Goal: Task Accomplishment & Management: Manage account settings

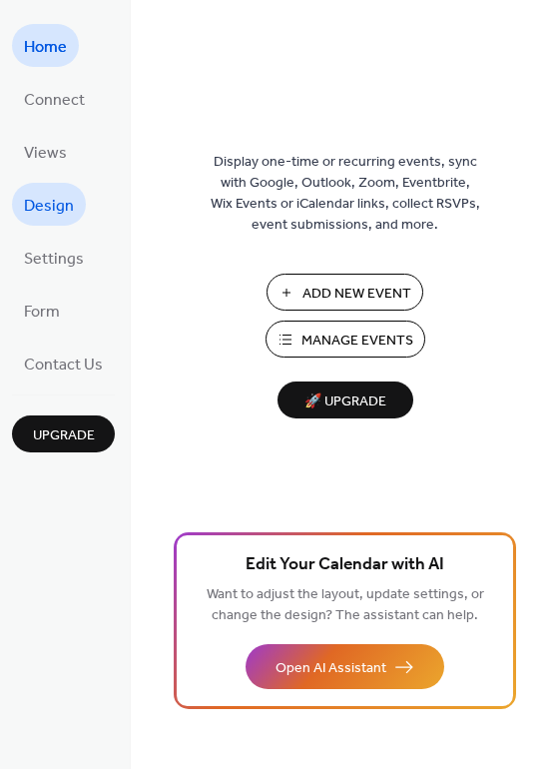
click at [62, 206] on span "Design" at bounding box center [49, 206] width 50 height 31
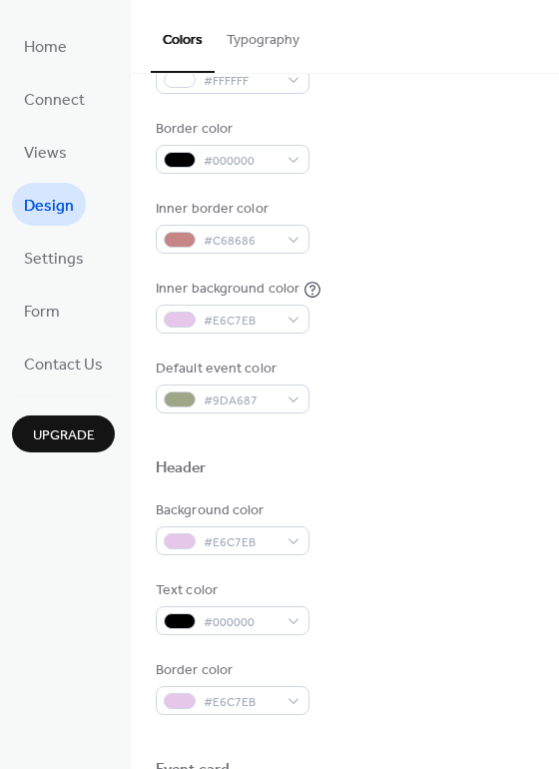
scroll to position [323, 0]
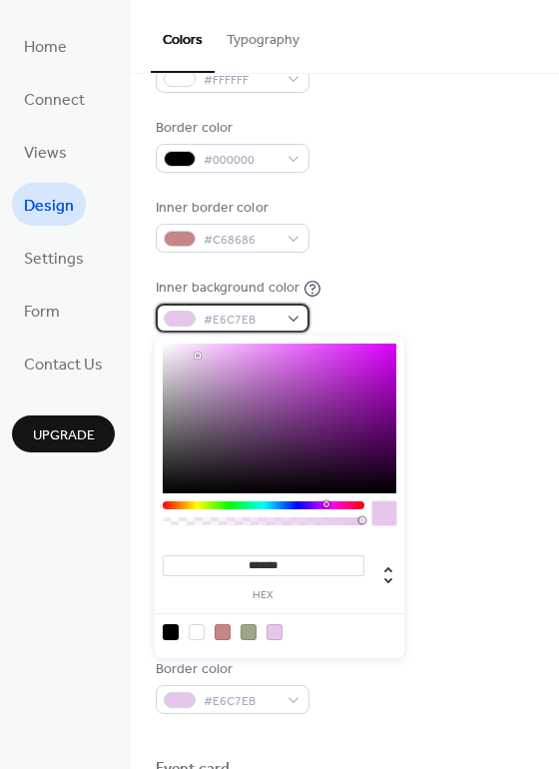
click at [295, 319] on div "#E6C7EB" at bounding box center [233, 318] width 154 height 29
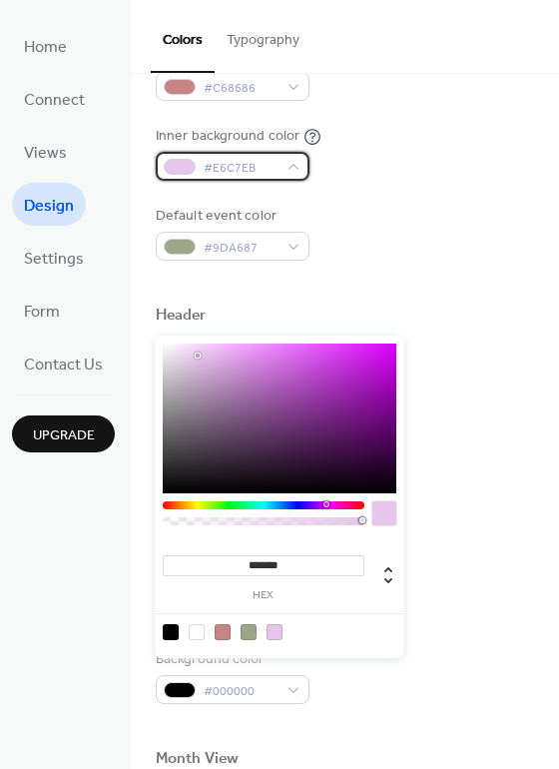
scroll to position [495, 0]
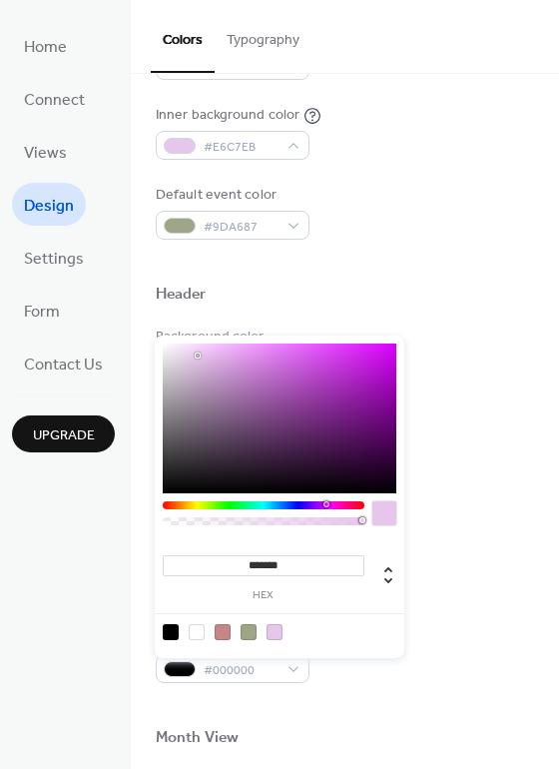
type input "*******"
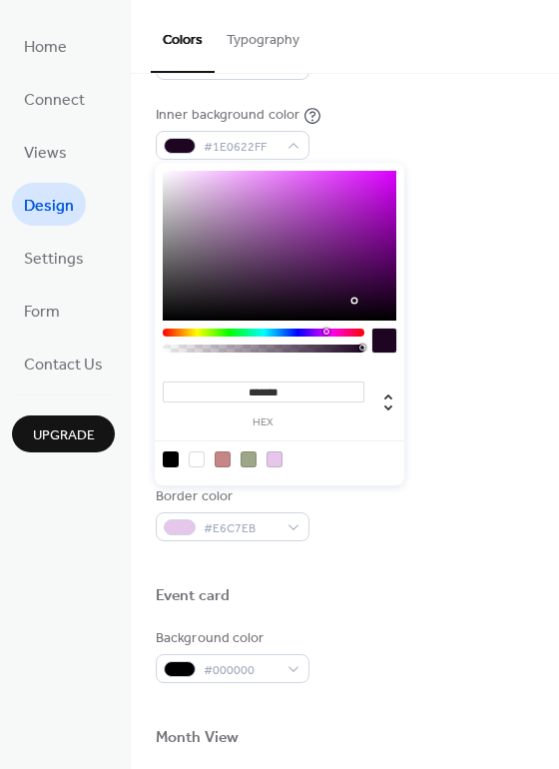
click at [356, 473] on div "******* hex" at bounding box center [280, 324] width 250 height 323
click at [385, 342] on div at bounding box center [384, 340] width 24 height 24
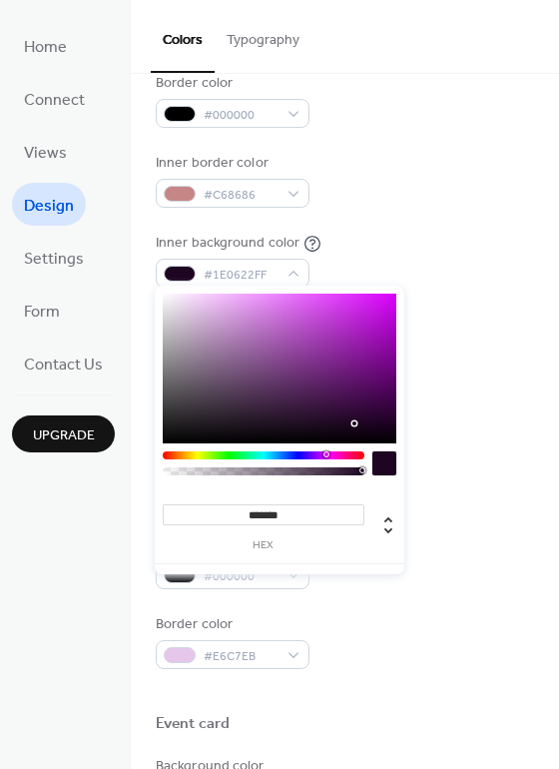
scroll to position [366, 0]
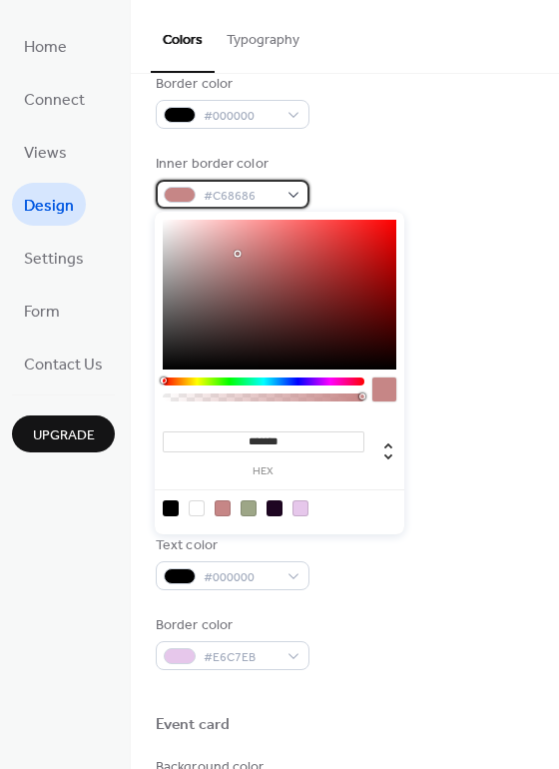
click at [296, 195] on div "#C68686" at bounding box center [233, 194] width 154 height 29
click at [284, 187] on div "#C68686" at bounding box center [233, 194] width 154 height 29
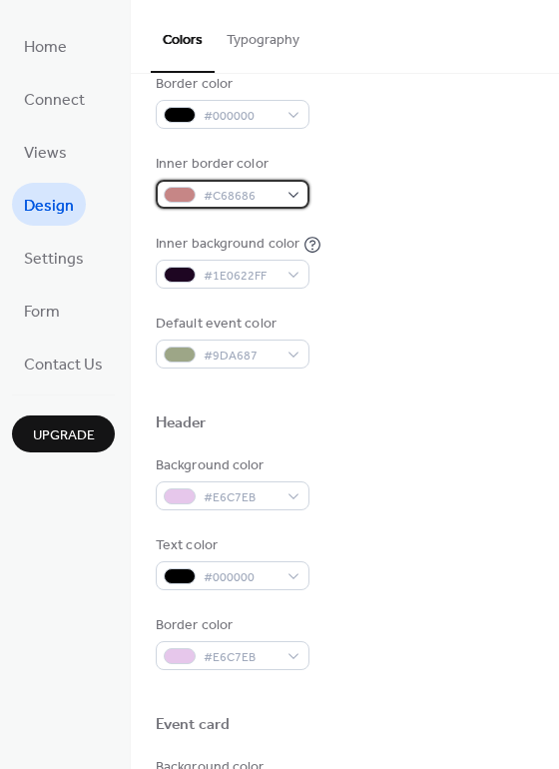
click at [293, 189] on div "#C68686" at bounding box center [233, 194] width 154 height 29
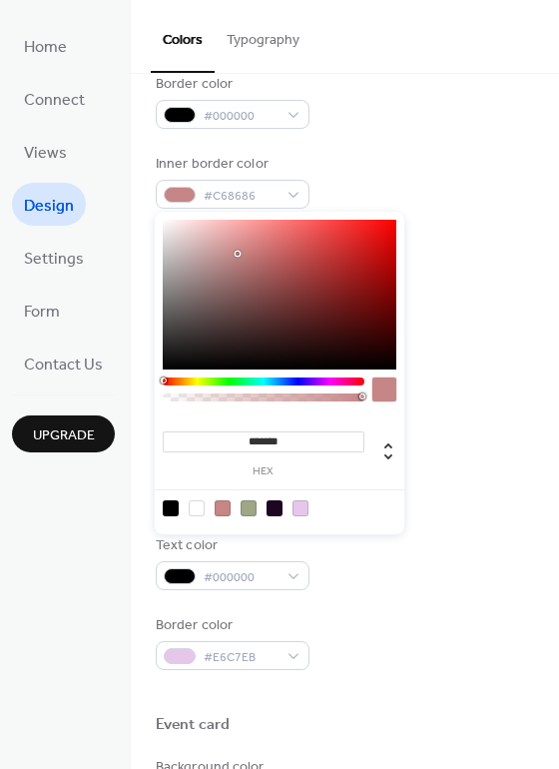
click at [324, 515] on div at bounding box center [280, 507] width 254 height 37
click at [316, 434] on input "*******" at bounding box center [264, 441] width 202 height 21
click at [323, 519] on div at bounding box center [280, 507] width 254 height 37
click at [199, 505] on div at bounding box center [197, 508] width 16 height 16
type input "*******"
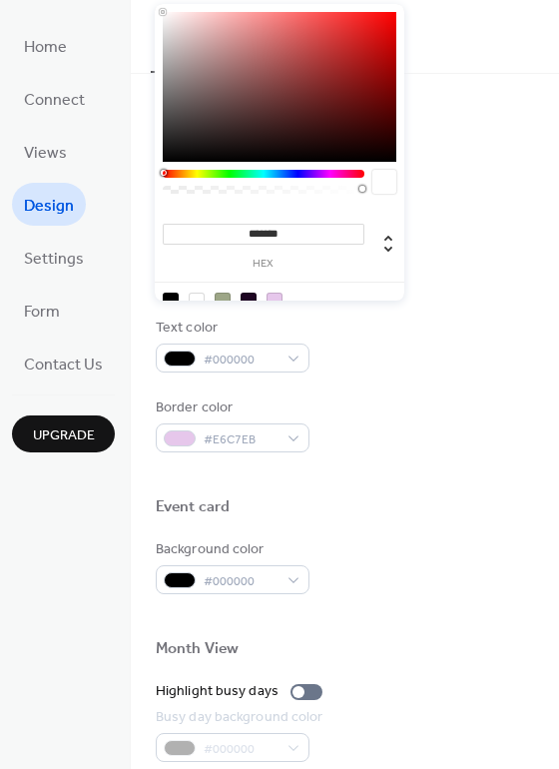
scroll to position [583, 0]
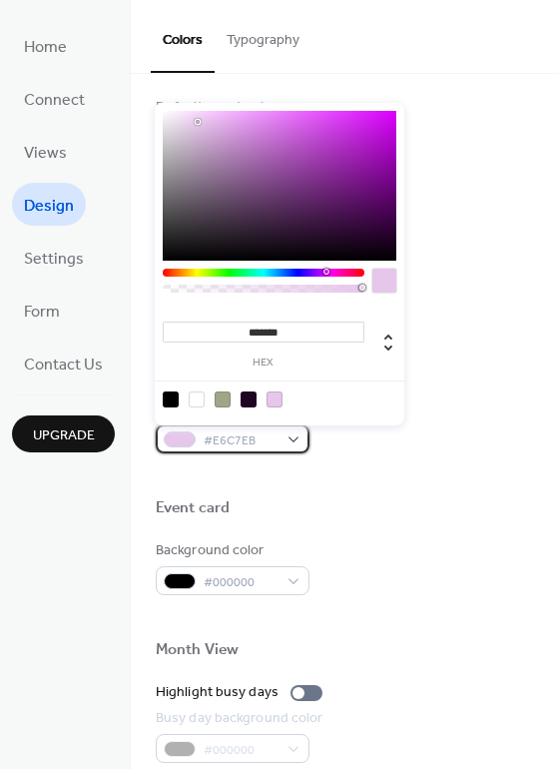
click at [303, 440] on div "#E6C7EB" at bounding box center [233, 438] width 154 height 29
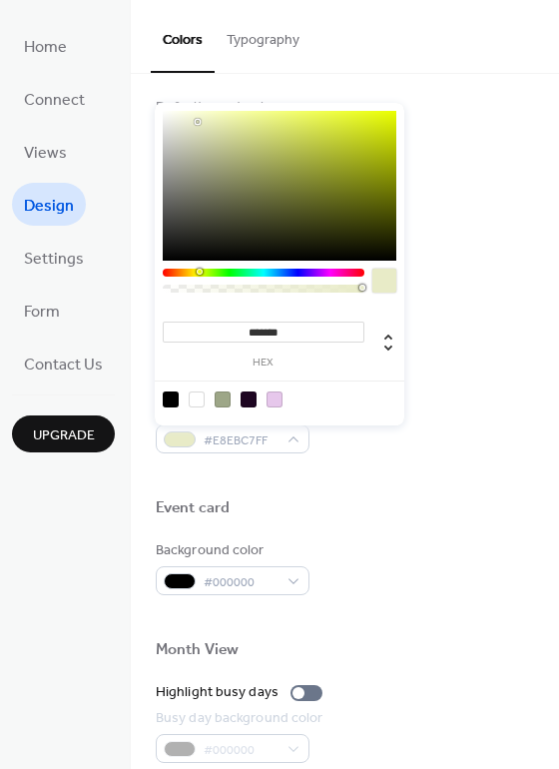
click at [199, 272] on div at bounding box center [264, 273] width 202 height 8
type input "*******"
click at [197, 274] on div at bounding box center [198, 272] width 6 height 6
click at [382, 286] on div at bounding box center [384, 281] width 24 height 24
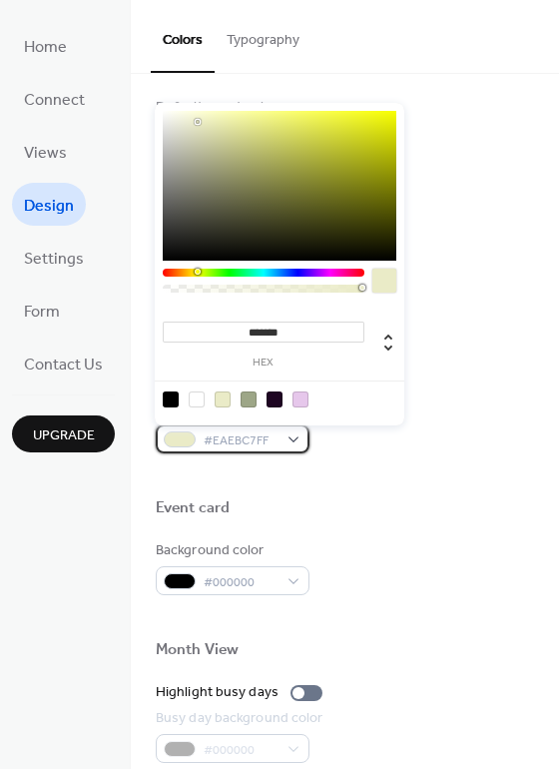
click at [169, 437] on div at bounding box center [180, 439] width 32 height 16
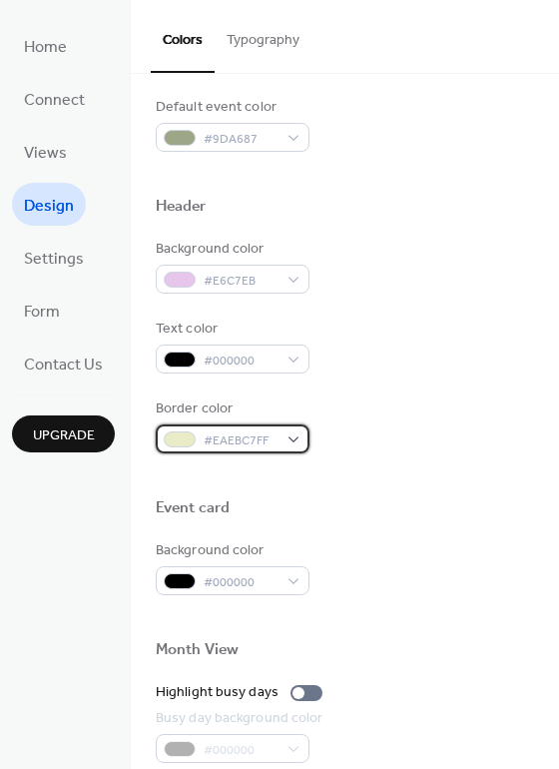
click at [169, 437] on div at bounding box center [180, 439] width 32 height 16
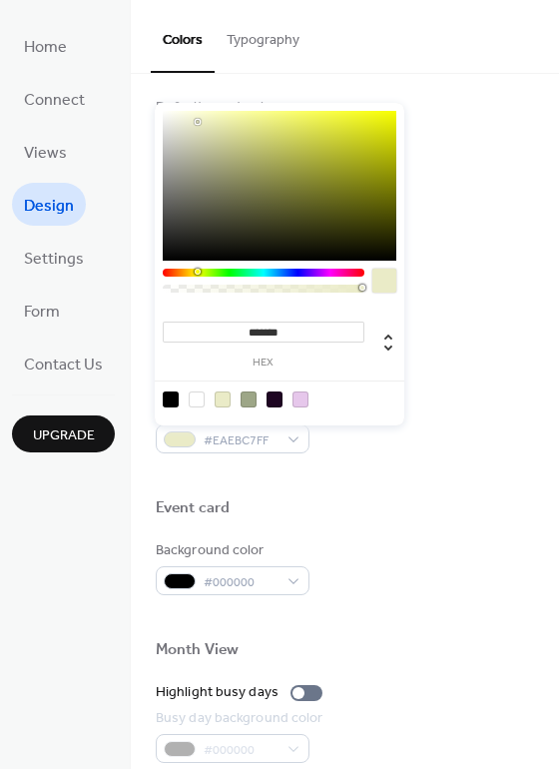
click at [199, 394] on div at bounding box center [197, 399] width 16 height 16
type input "*******"
click at [199, 394] on div at bounding box center [197, 399] width 16 height 16
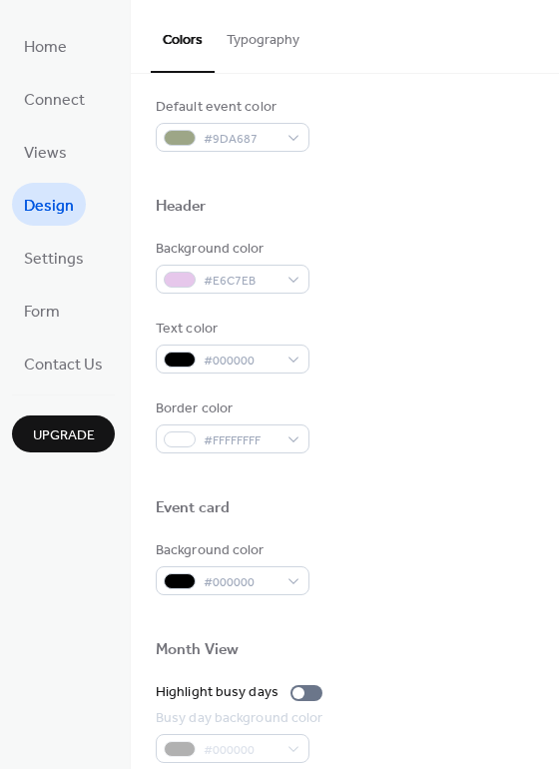
click at [436, 462] on div at bounding box center [345, 475] width 378 height 45
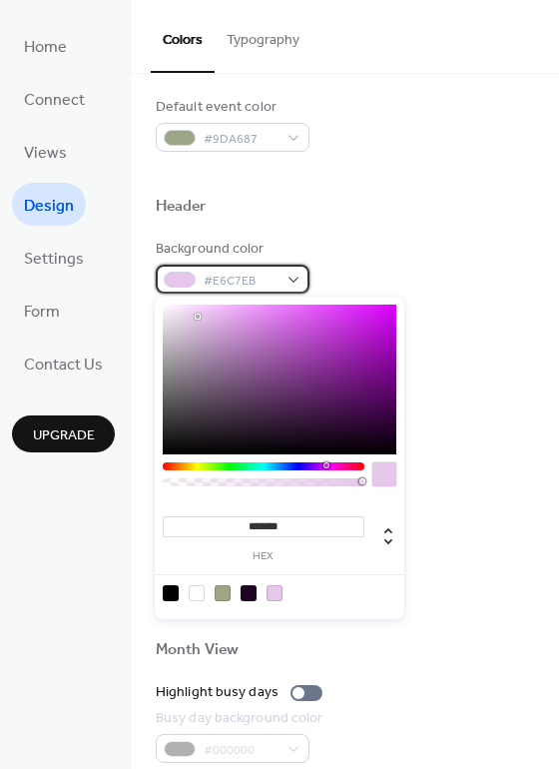
click at [294, 275] on div "#E6C7EB" at bounding box center [233, 279] width 154 height 29
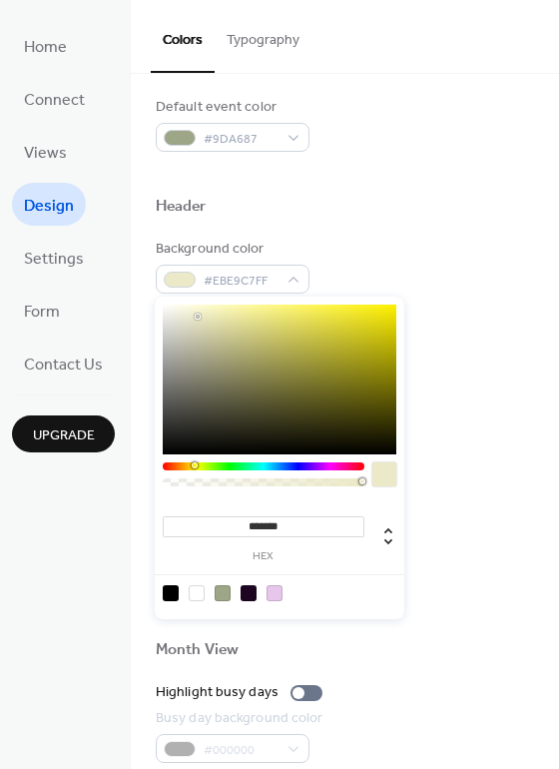
click at [194, 468] on div at bounding box center [264, 466] width 202 height 8
type input "*******"
click at [367, 324] on div at bounding box center [280, 380] width 234 height 150
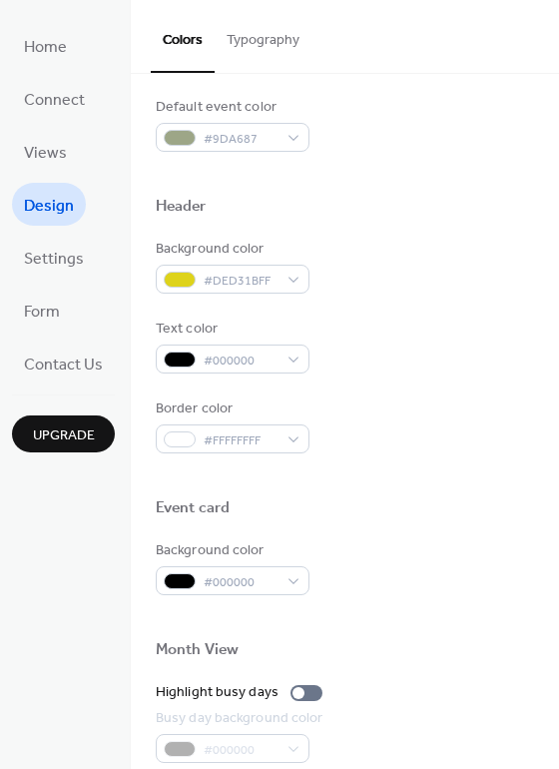
click at [460, 415] on div "Border color #FFFFFFFF" at bounding box center [345, 425] width 378 height 55
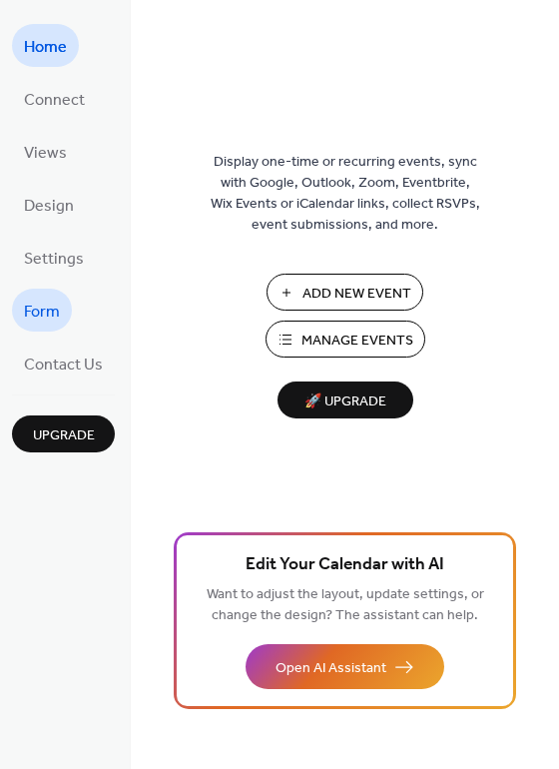
click at [51, 304] on span "Form" at bounding box center [42, 312] width 36 height 31
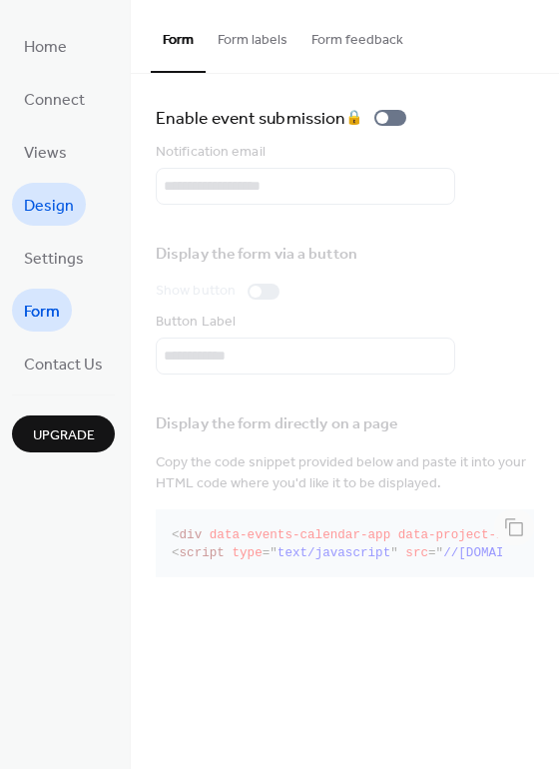
click at [30, 204] on span "Design" at bounding box center [49, 206] width 50 height 31
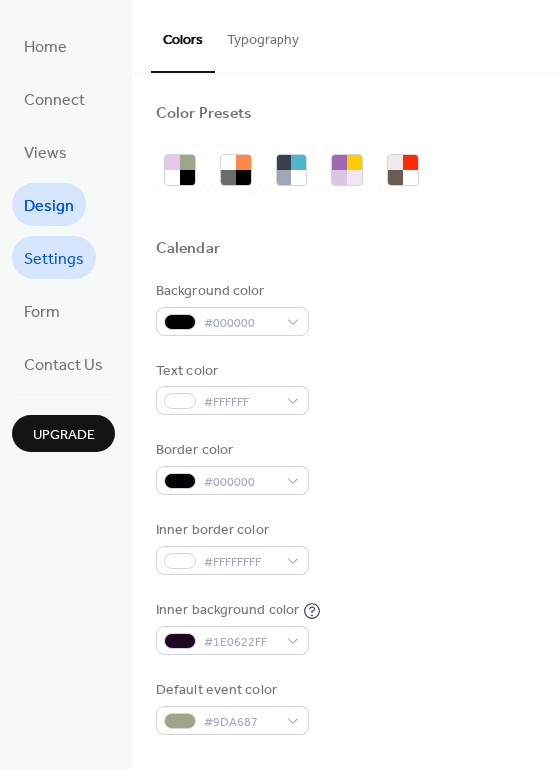
click at [74, 269] on span "Settings" at bounding box center [54, 259] width 60 height 31
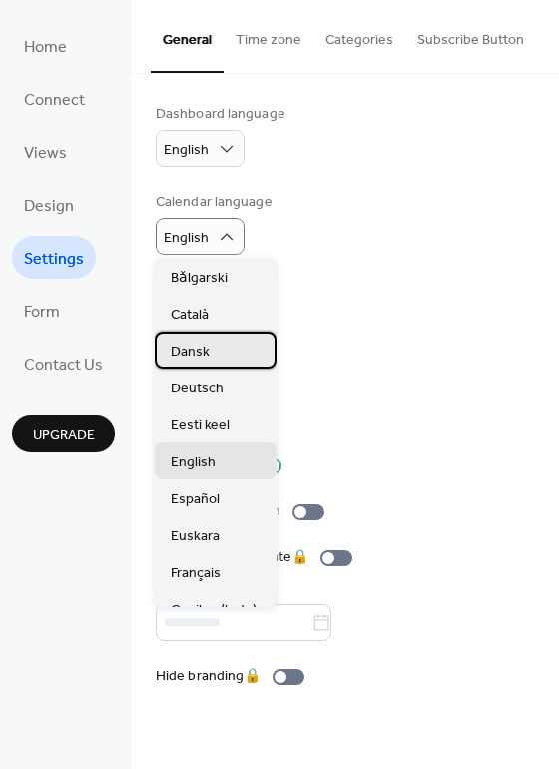
click at [198, 343] on span "Dansk" at bounding box center [190, 351] width 39 height 21
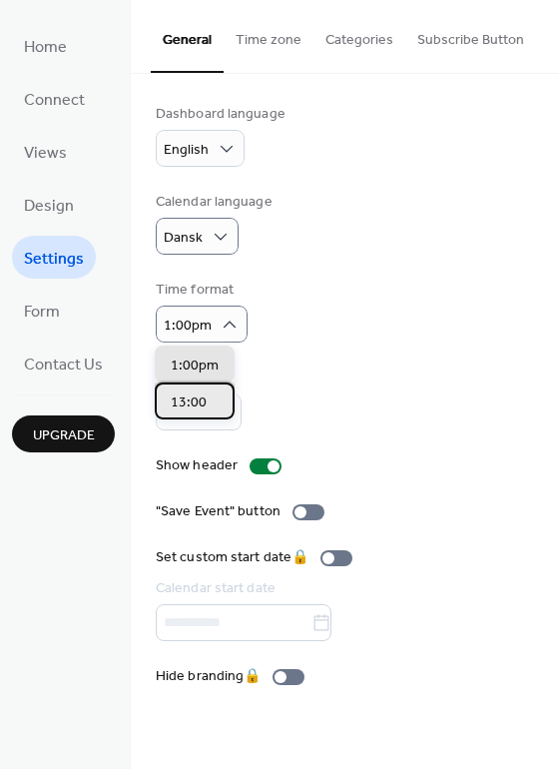
click at [194, 400] on span "13:00" at bounding box center [189, 402] width 36 height 21
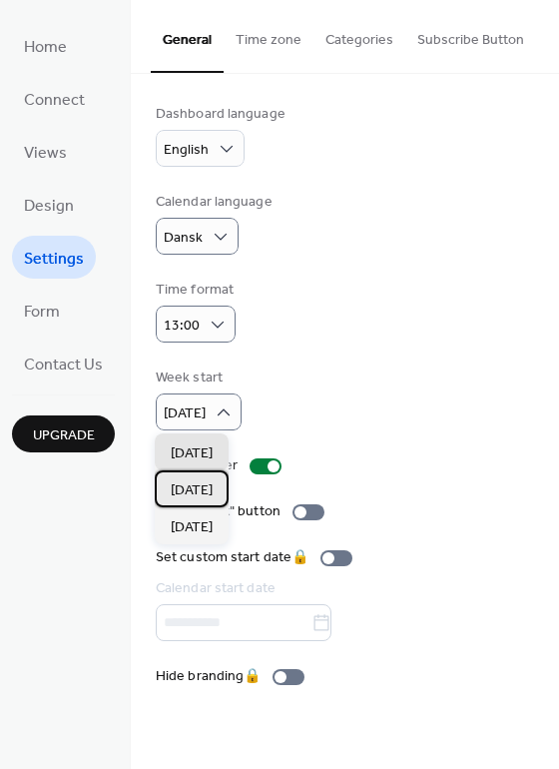
click at [203, 495] on span "[DATE]" at bounding box center [192, 490] width 42 height 21
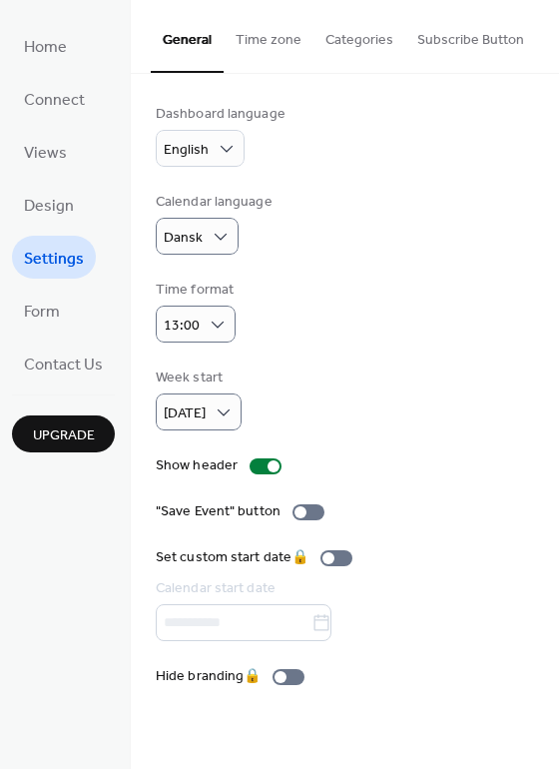
click at [257, 43] on button "Time zone" at bounding box center [269, 35] width 90 height 71
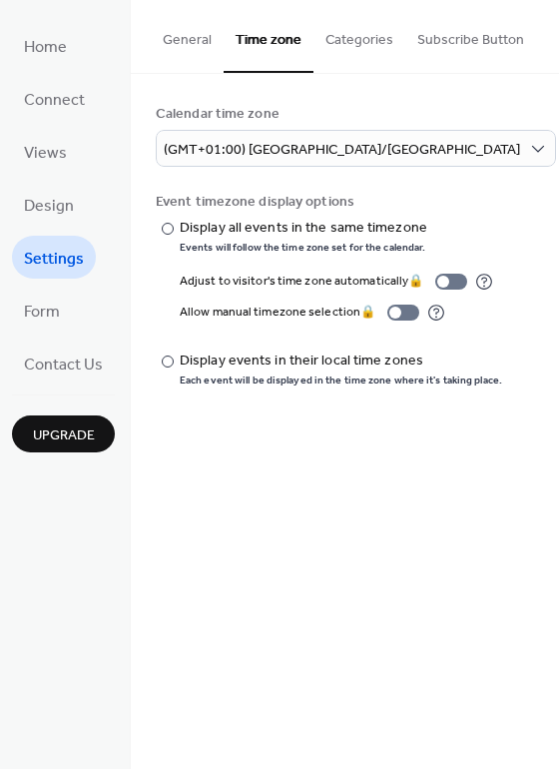
click at [373, 56] on button "Categories" at bounding box center [360, 35] width 92 height 71
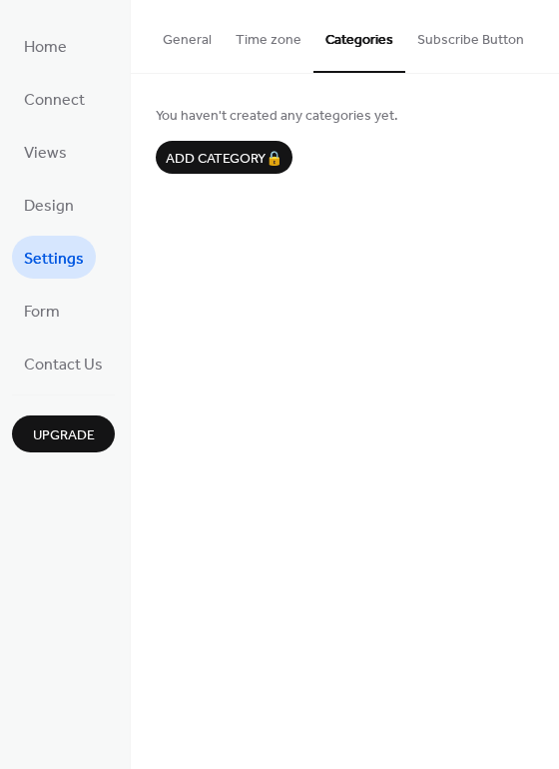
click at [441, 35] on button "Subscribe Button" at bounding box center [470, 35] width 131 height 71
